Goal: Transaction & Acquisition: Purchase product/service

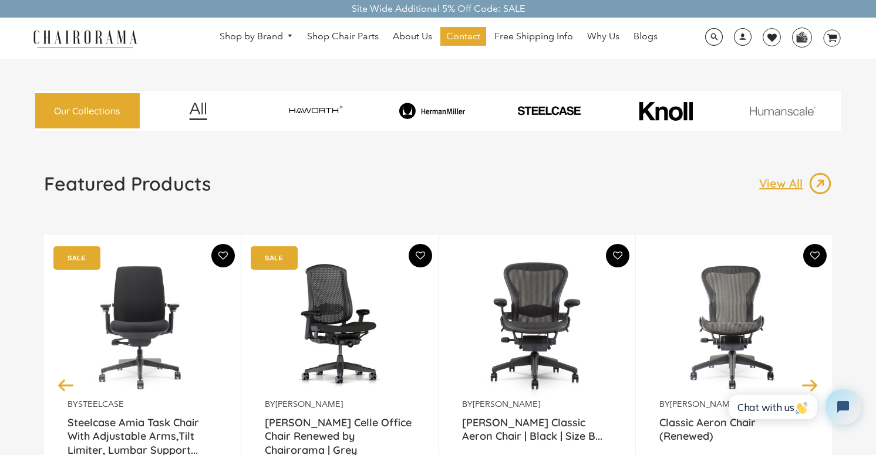
click at [420, 104] on img at bounding box center [432, 111] width 113 height 17
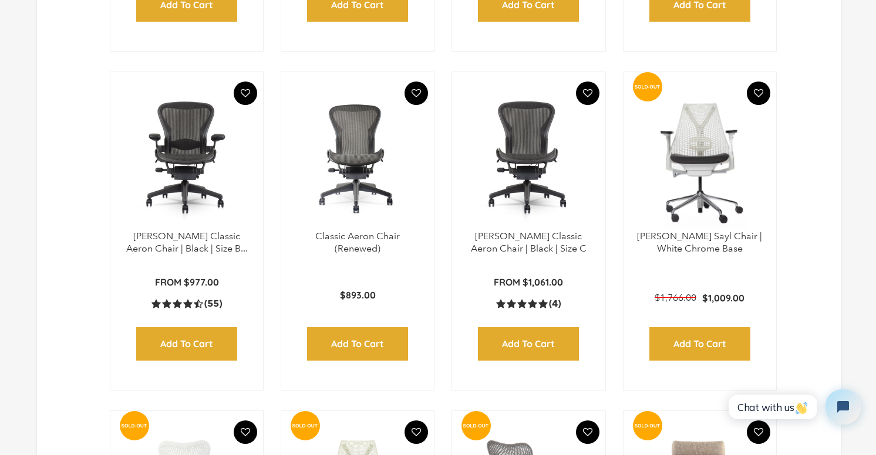
scroll to position [659, 0]
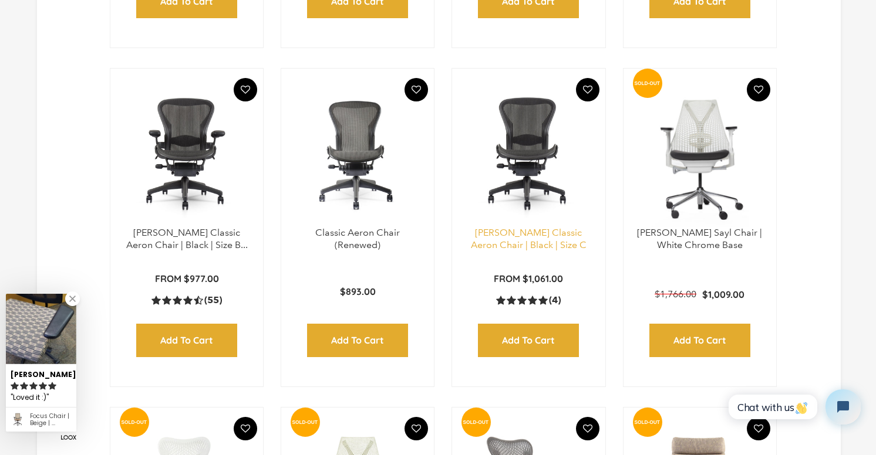
click at [533, 251] on link "[PERSON_NAME] Classic Aeron Chair | Black | Size C" at bounding box center [529, 238] width 116 height 23
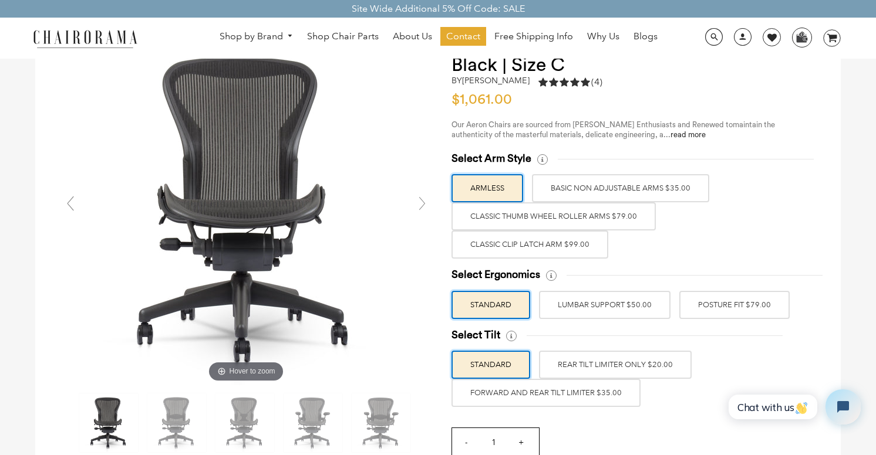
scroll to position [80, 0]
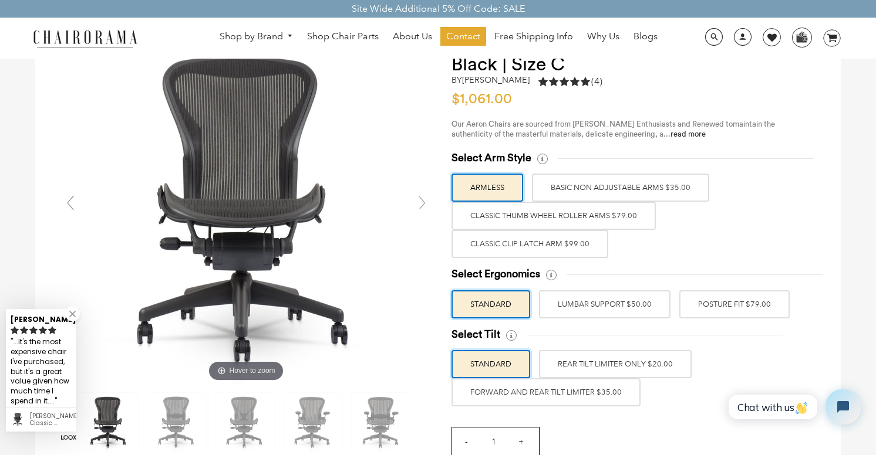
click at [597, 241] on label "Classic Clip Latch Arm $99.00" at bounding box center [529, 244] width 157 height 28
click at [0, 0] on input "Classic Clip Latch Arm $99.00" at bounding box center [0, 0] width 0 height 0
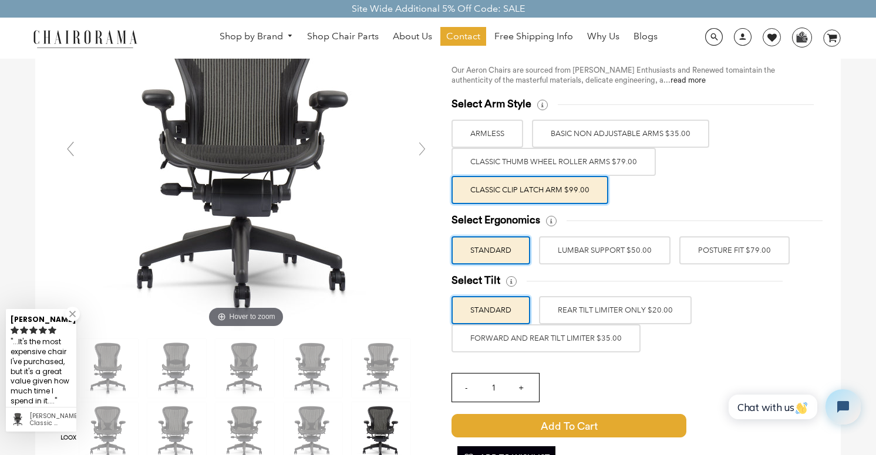
scroll to position [140, 0]
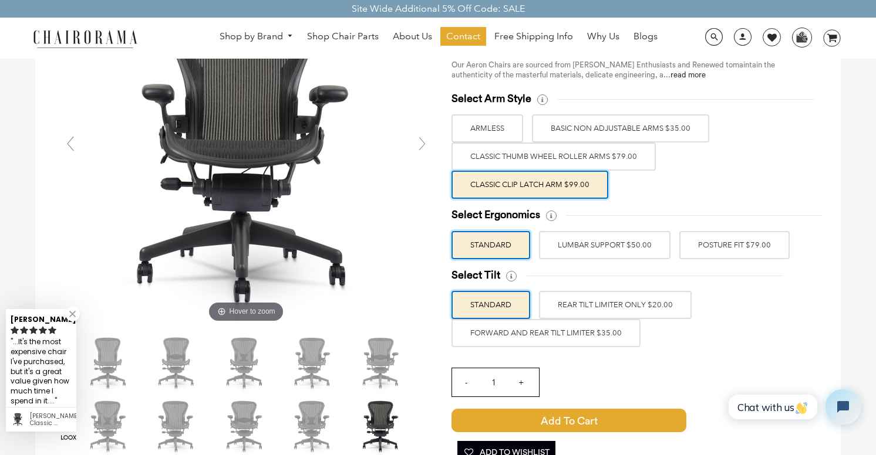
click at [720, 241] on label "POSTURE FIT $79.00" at bounding box center [734, 245] width 110 height 28
click at [0, 0] on input "POSTURE FIT $79.00" at bounding box center [0, 0] width 0 height 0
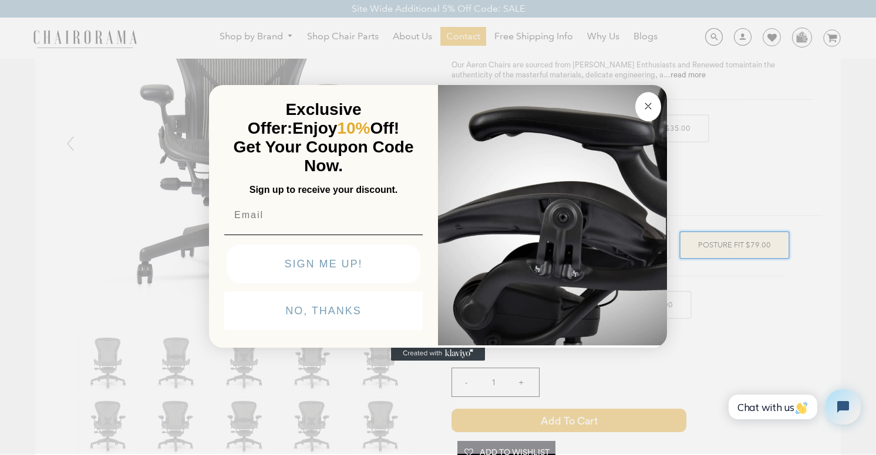
click at [655, 99] on button "Close dialog" at bounding box center [648, 106] width 26 height 29
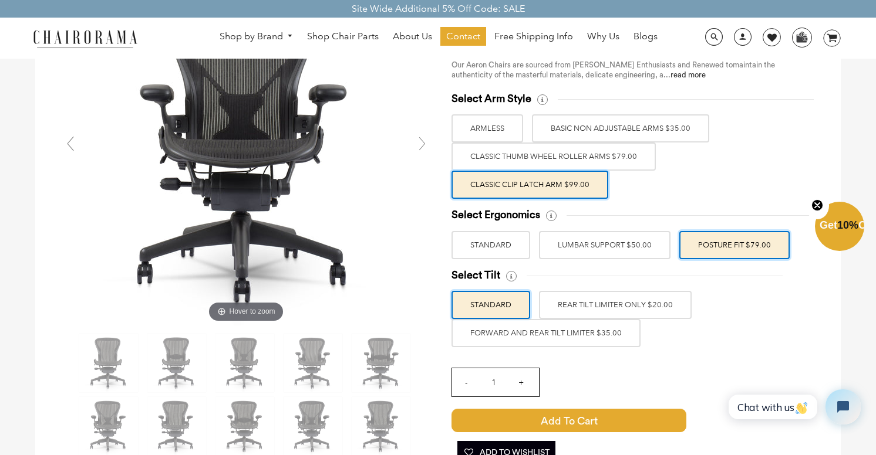
click at [614, 330] on label "FORWARD AND REAR TILT LIMITER $35.00" at bounding box center [545, 333] width 189 height 28
click at [0, 0] on input "FORWARD AND REAR TILT LIMITER $35.00" at bounding box center [0, 0] width 0 height 0
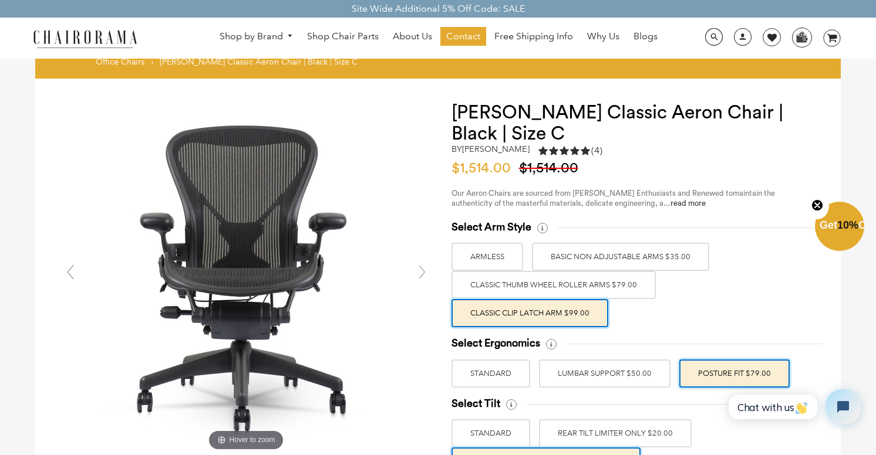
scroll to position [11, 0]
click at [670, 202] on link "read more" at bounding box center [687, 204] width 35 height 8
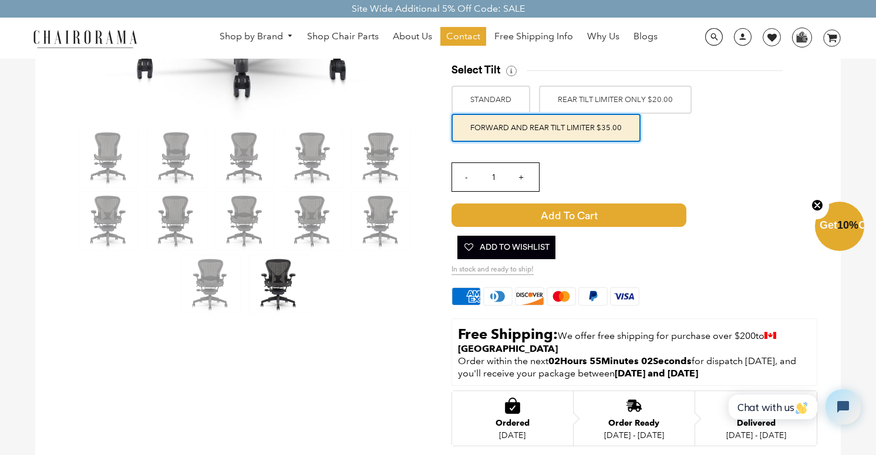
scroll to position [43, 0]
